Goal: Information Seeking & Learning: Learn about a topic

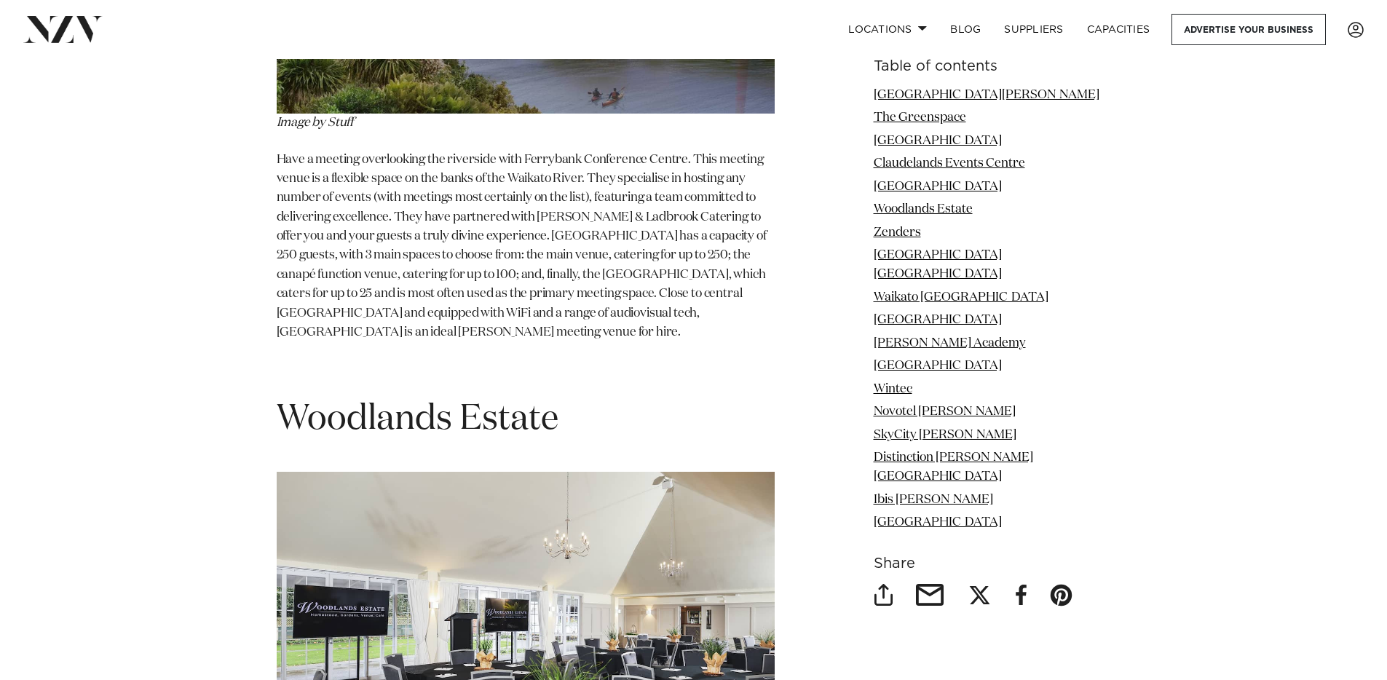
scroll to position [5340, 0]
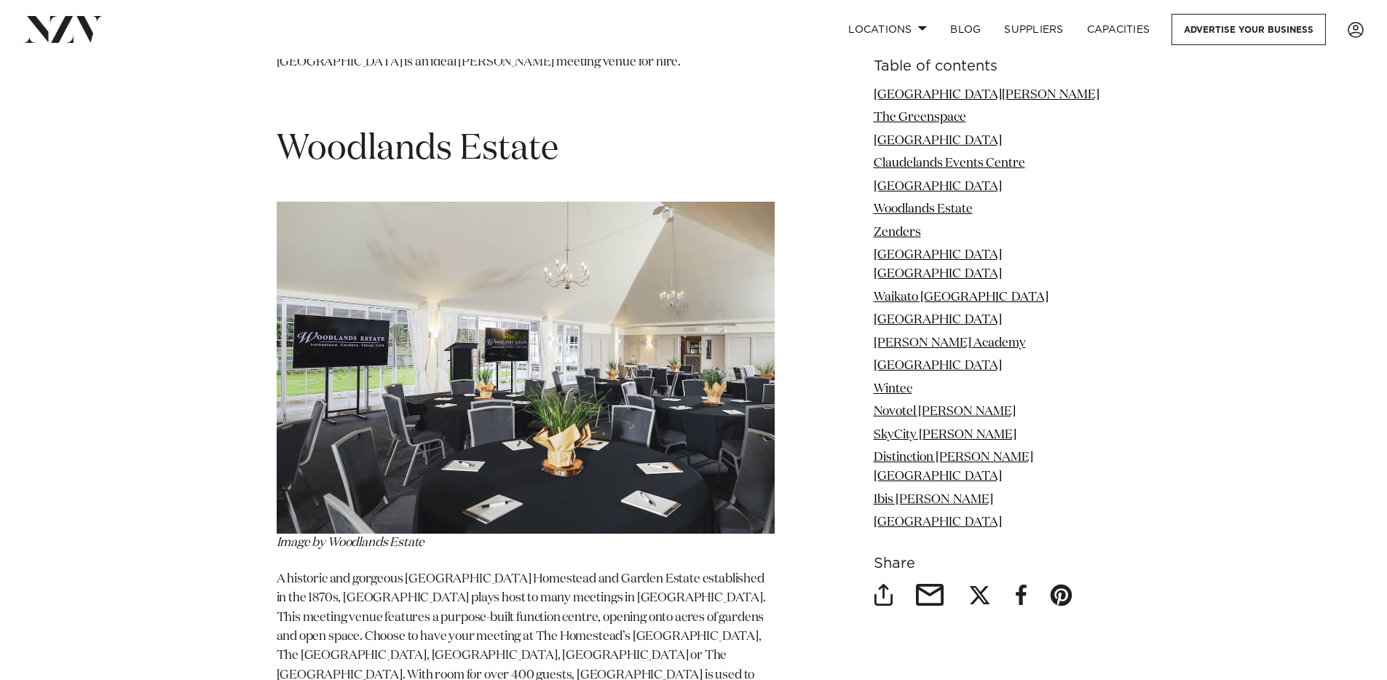
click at [584, 573] on span "A historic and gorgeous [GEOGRAPHIC_DATA] Homestead and Garden Estate establish…" at bounding box center [524, 675] width 494 height 204
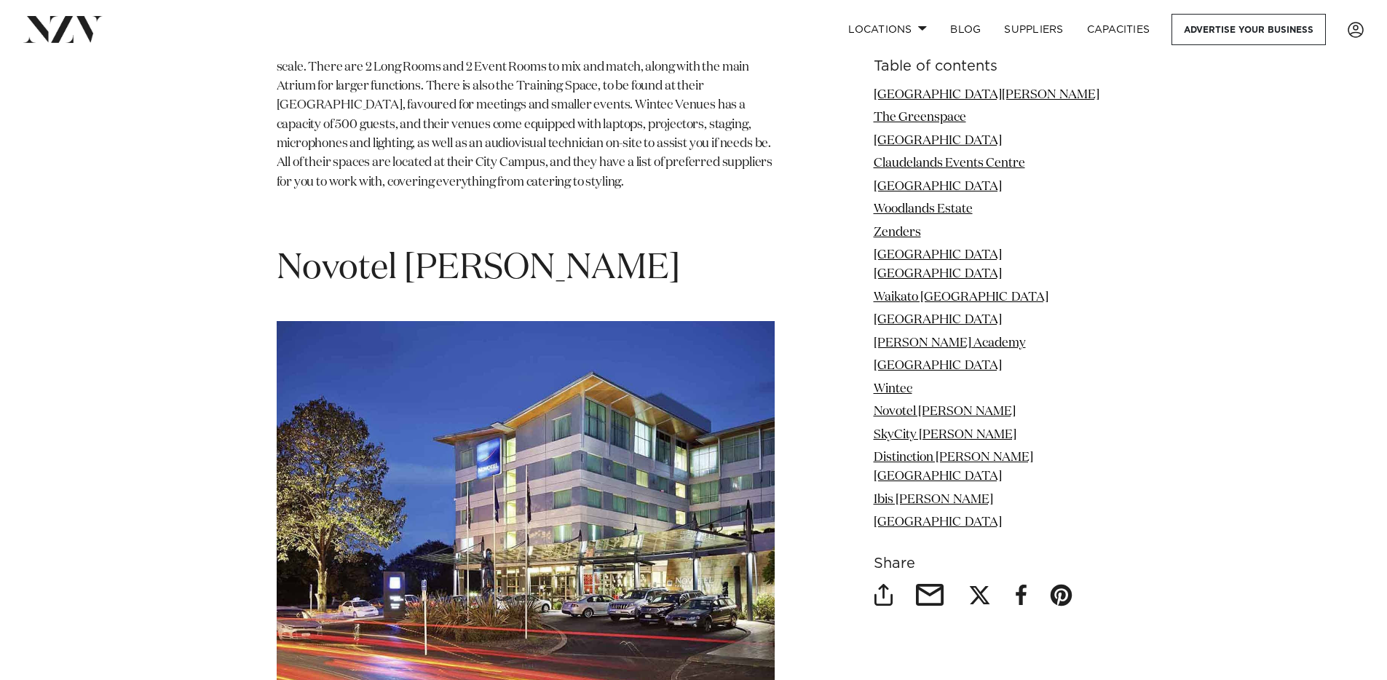
scroll to position [10918, 0]
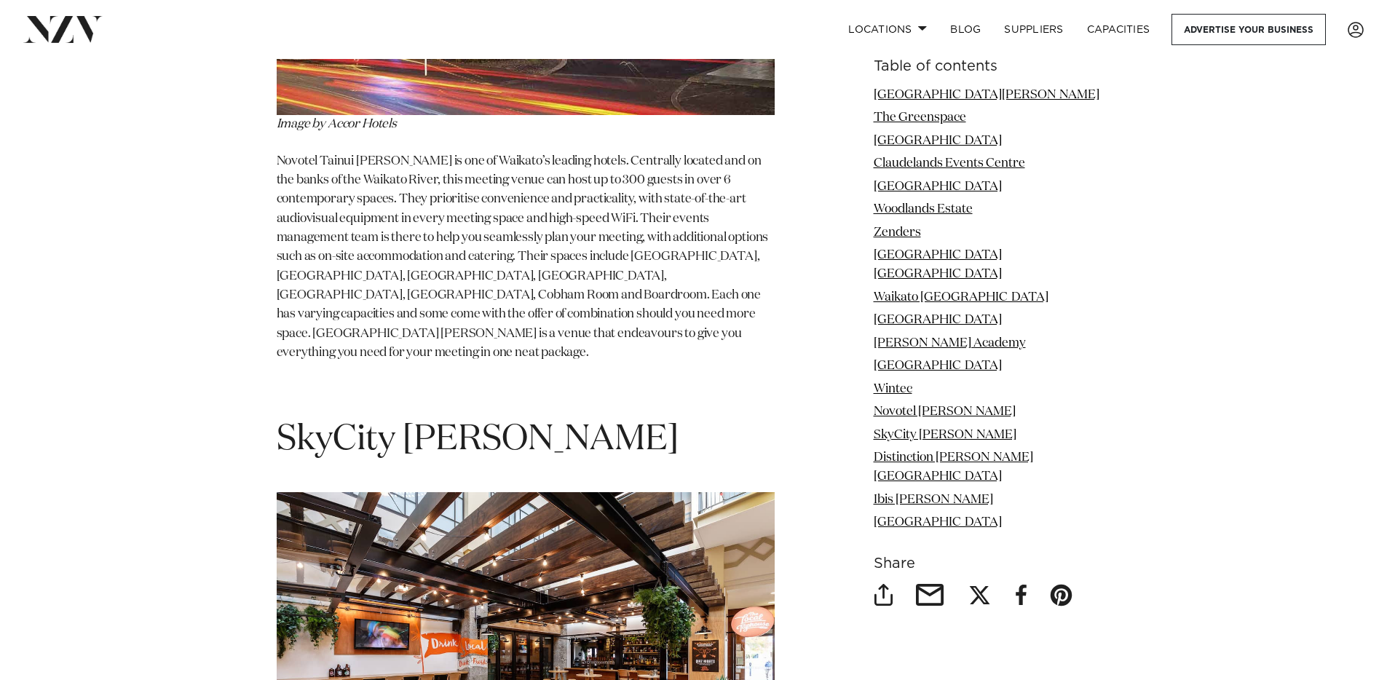
scroll to position [11454, 0]
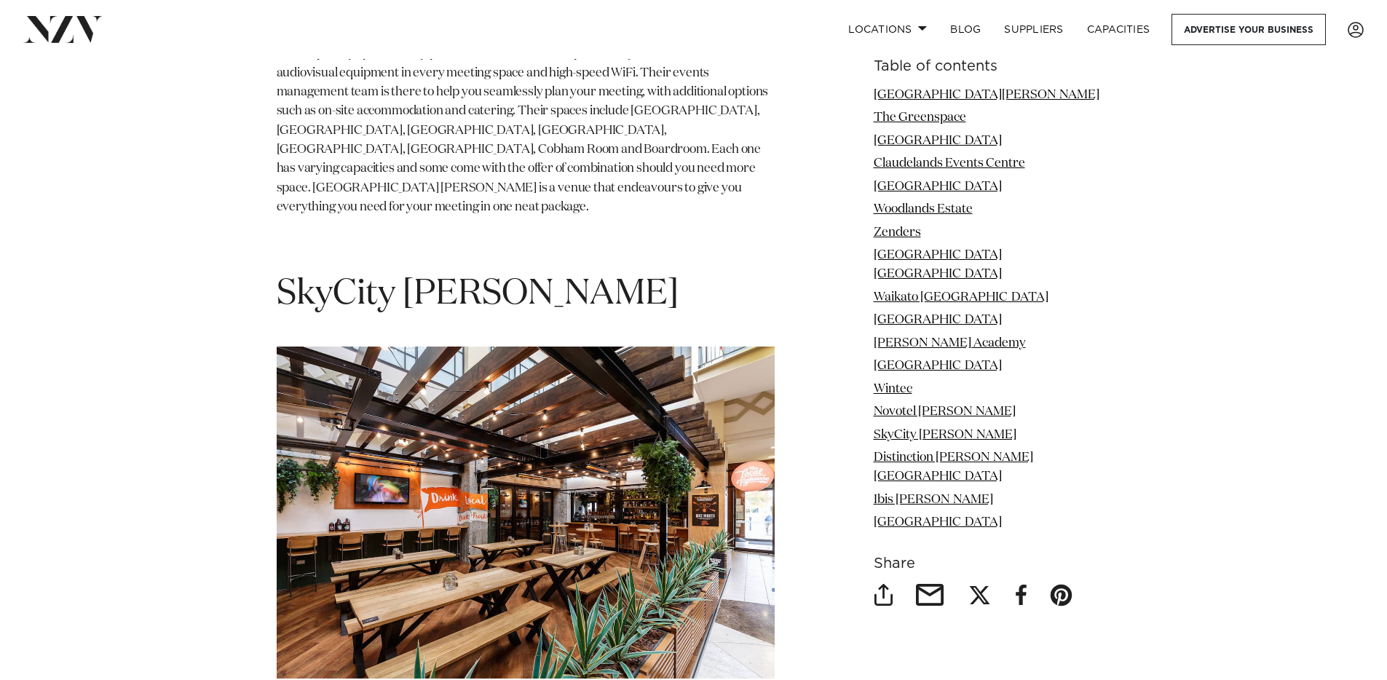
scroll to position [11635, 0]
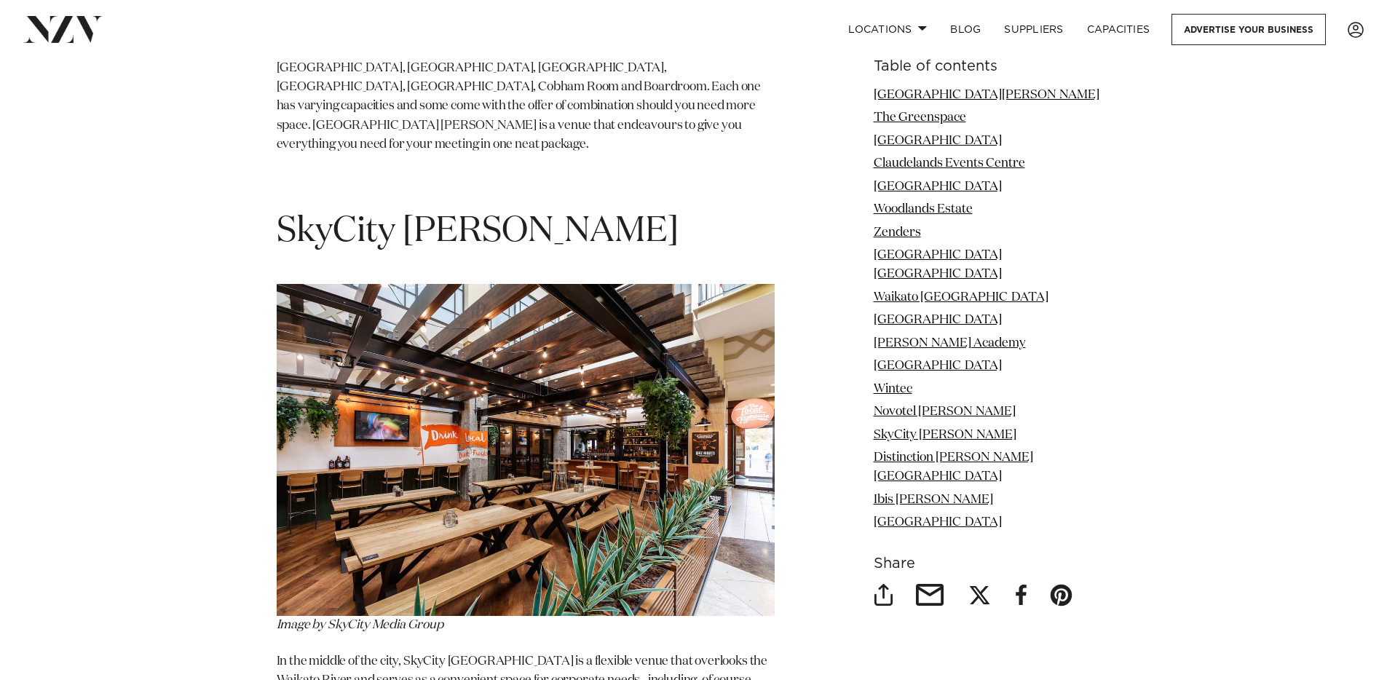
drag, startPoint x: 367, startPoint y: 433, endPoint x: 378, endPoint y: 430, distance: 11.3
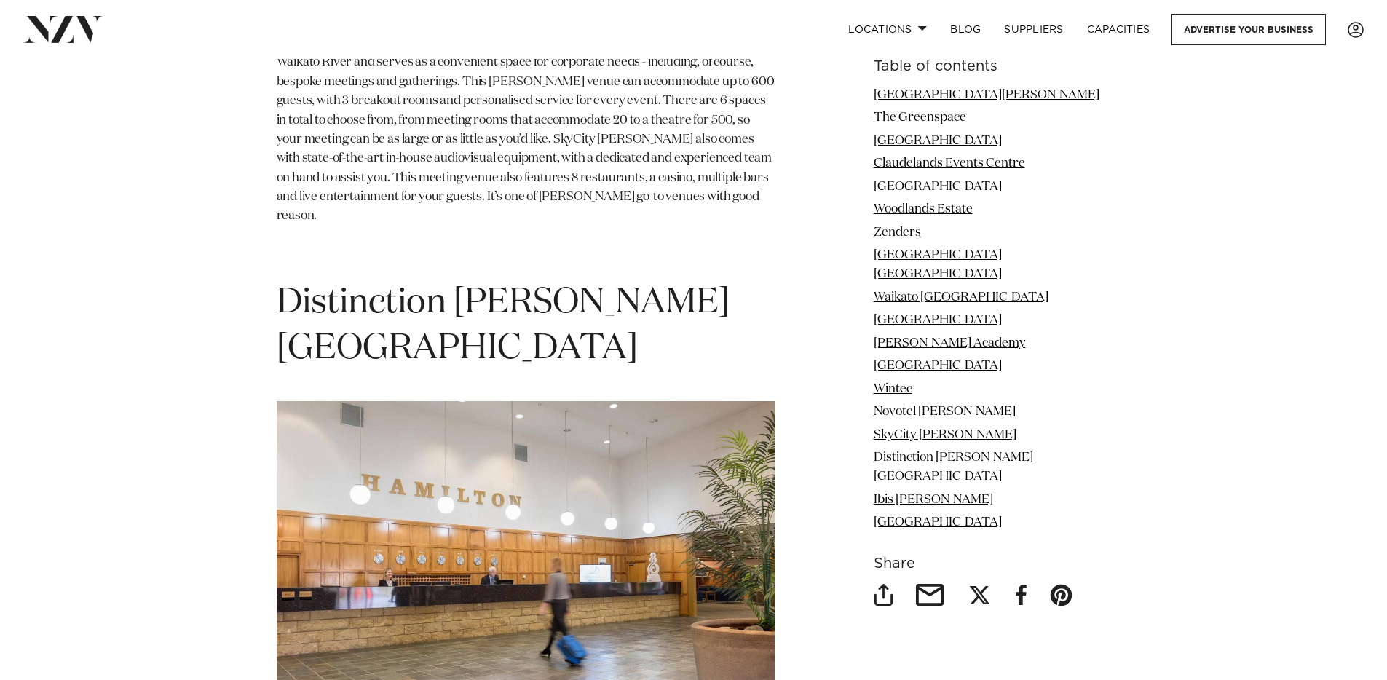
scroll to position [12266, 0]
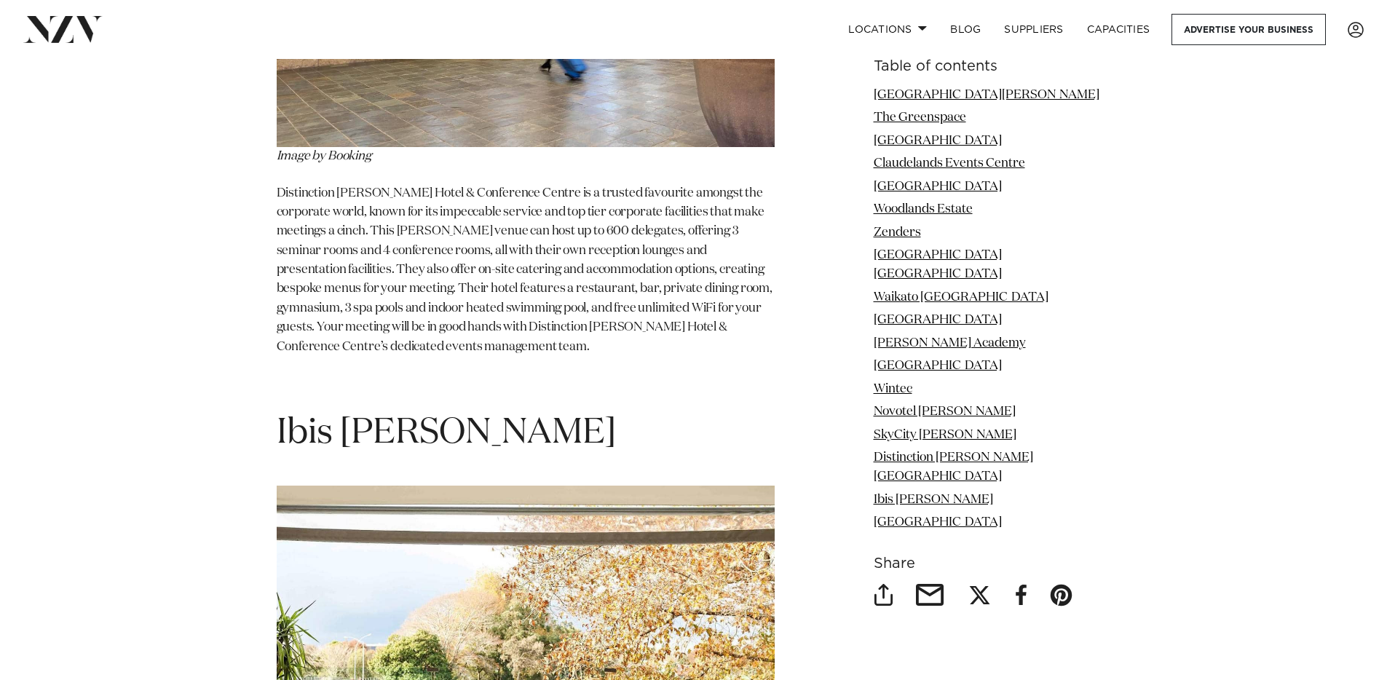
scroll to position [12847, 0]
